Goal: Find specific page/section: Find specific page/section

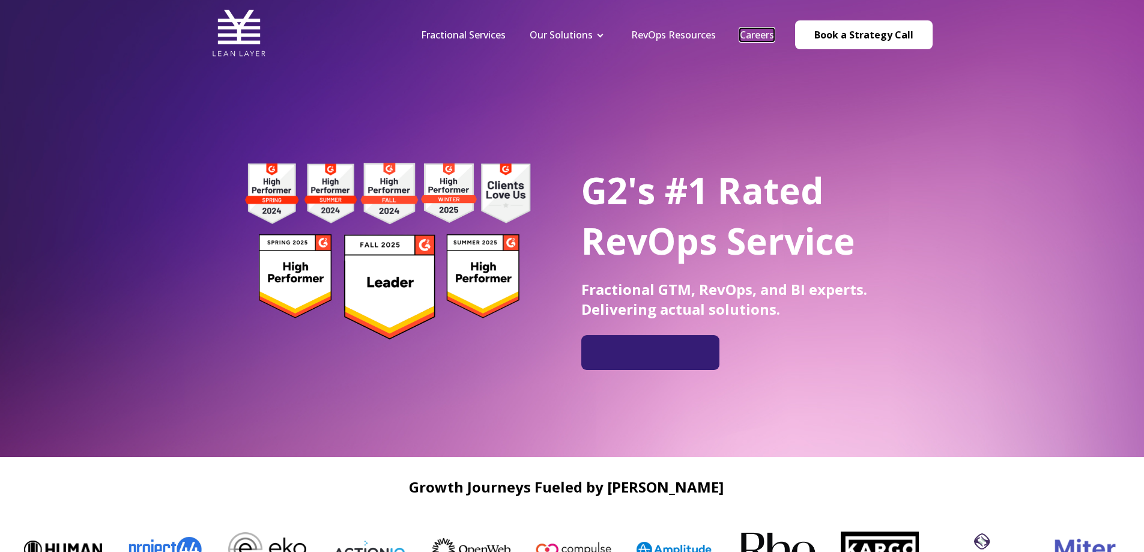
click at [749, 35] on link "Careers" at bounding box center [757, 34] width 34 height 13
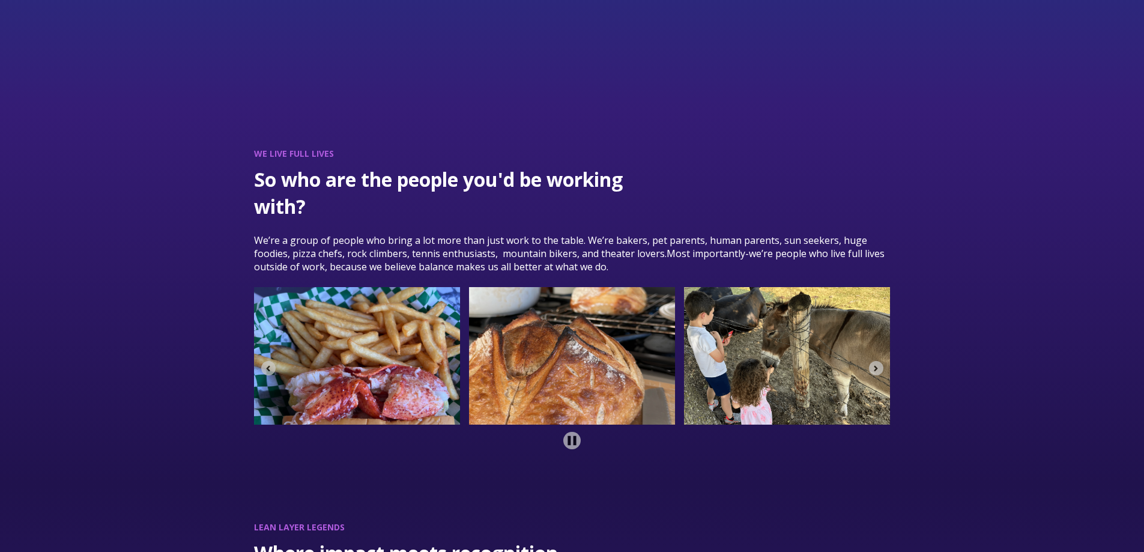
scroll to position [2081, 0]
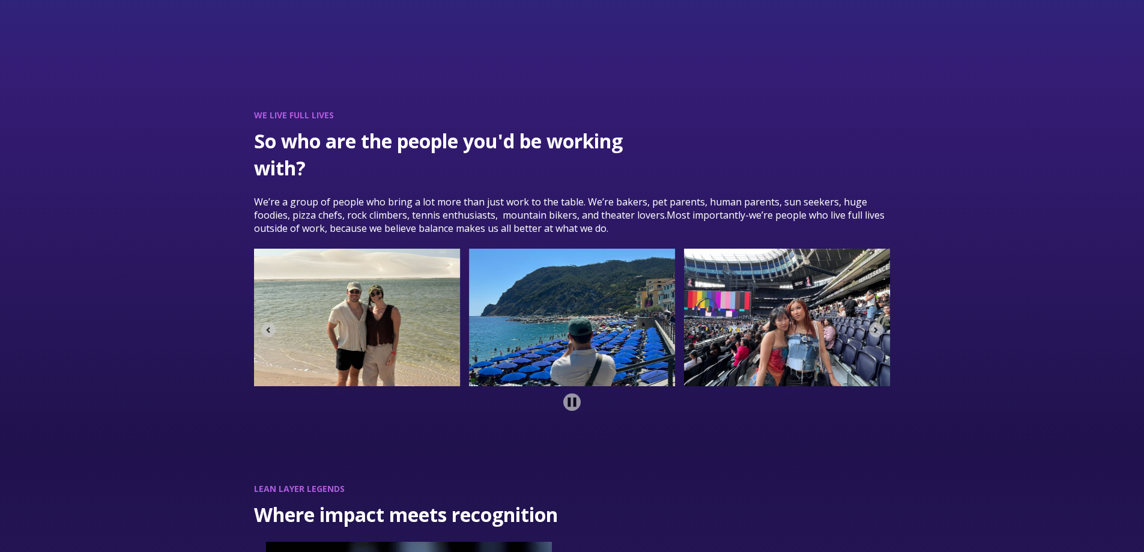
scroll to position [3604, 0]
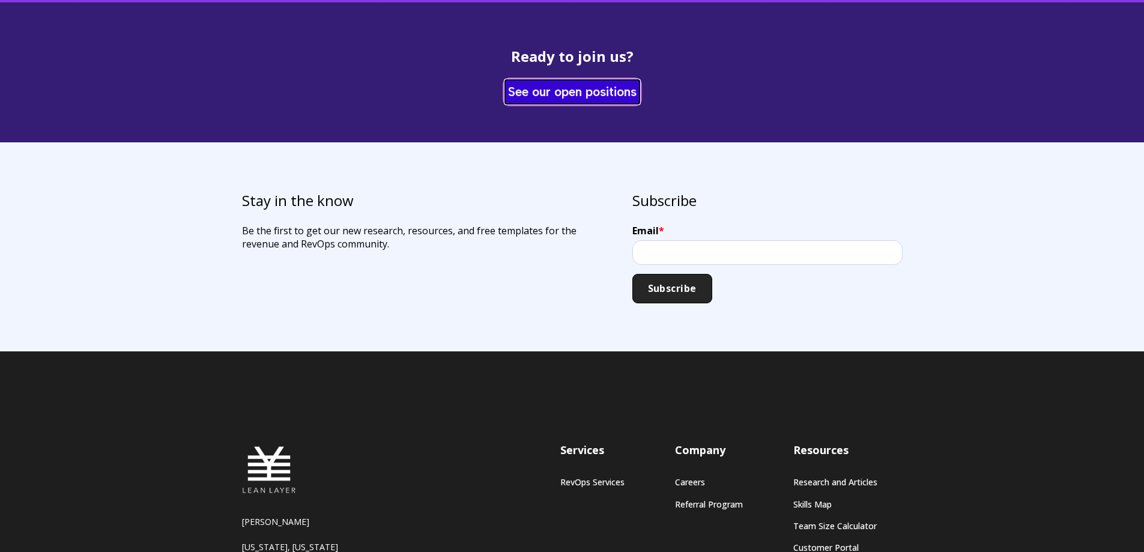
click at [561, 80] on link "See our open positions" at bounding box center [572, 91] width 135 height 23
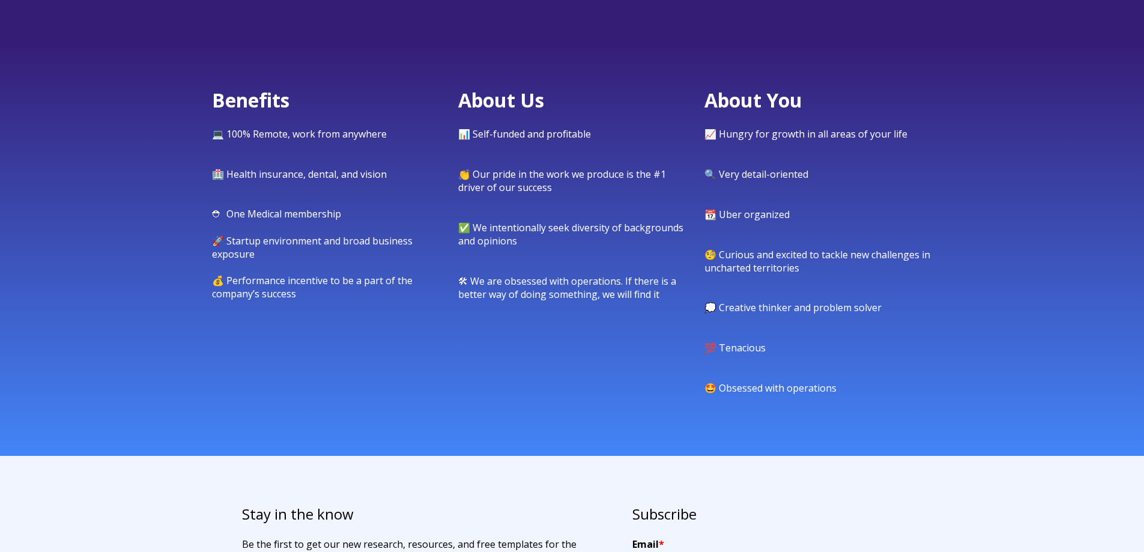
scroll to position [541, 0]
